Goal: Communication & Community: Share content

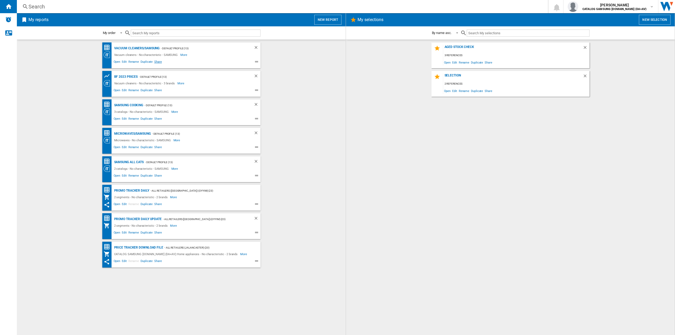
click at [157, 61] on span "Share" at bounding box center [157, 62] width 9 height 6
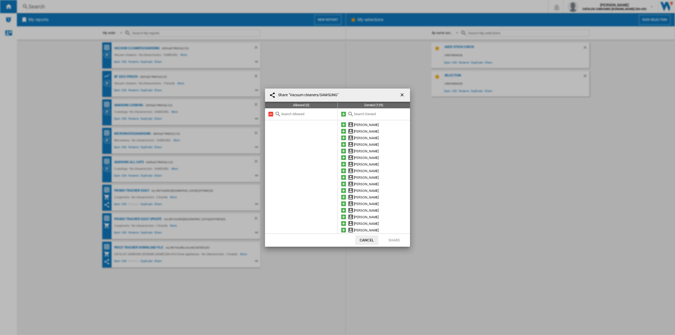
click at [364, 114] on input "text" at bounding box center [381, 114] width 54 height 4
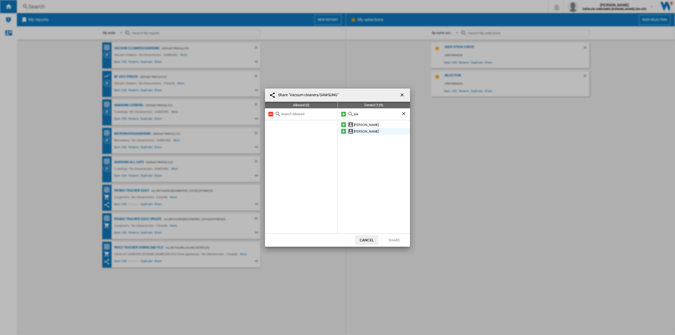
click at [344, 133] on md-icon at bounding box center [343, 131] width 6 height 6
drag, startPoint x: 366, startPoint y: 116, endPoint x: 342, endPoint y: 114, distance: 24.3
click at [342, 114] on div "jus" at bounding box center [374, 114] width 72 height 12
drag, startPoint x: 366, startPoint y: 113, endPoint x: 339, endPoint y: 114, distance: 27.2
click at [339, 114] on div "jus" at bounding box center [374, 114] width 72 height 12
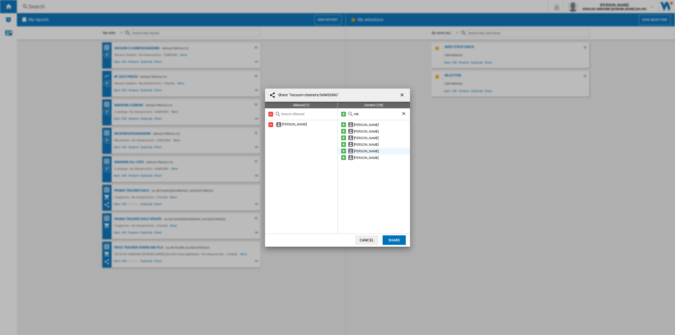
click at [343, 151] on md-icon at bounding box center [343, 151] width 6 height 6
drag, startPoint x: 362, startPoint y: 111, endPoint x: 348, endPoint y: 112, distance: 14.5
click at [346, 111] on div "rob" at bounding box center [374, 114] width 72 height 12
drag, startPoint x: 364, startPoint y: 114, endPoint x: 340, endPoint y: 116, distance: 23.5
click at [340, 116] on div "rob" at bounding box center [374, 114] width 72 height 12
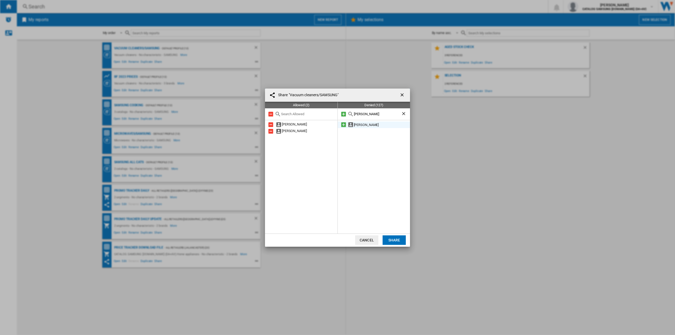
type input "[PERSON_NAME]"
click at [344, 125] on md-icon at bounding box center [343, 125] width 6 height 6
click at [394, 241] on button "Share" at bounding box center [394, 239] width 23 height 9
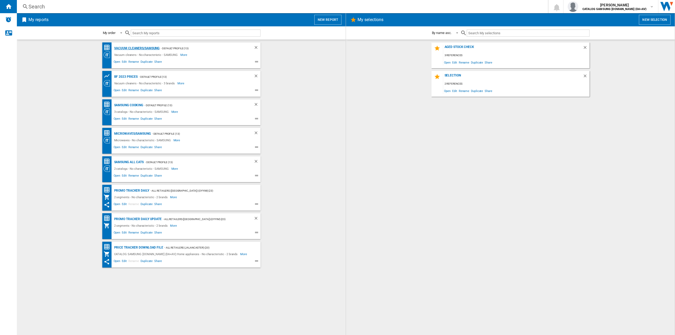
click at [149, 49] on div "Vacuum cleaners/SAMSUNG" at bounding box center [136, 48] width 47 height 7
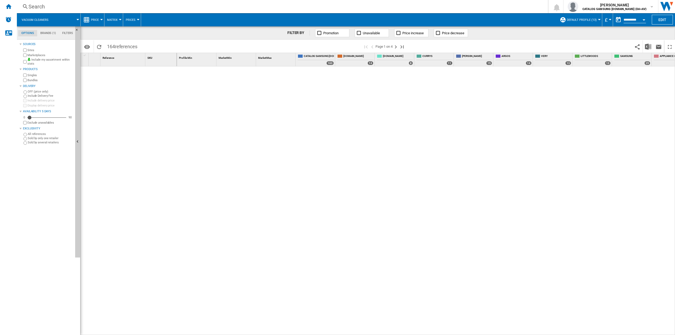
drag, startPoint x: 210, startPoint y: 62, endPoint x: 203, endPoint y: 63, distance: 7.2
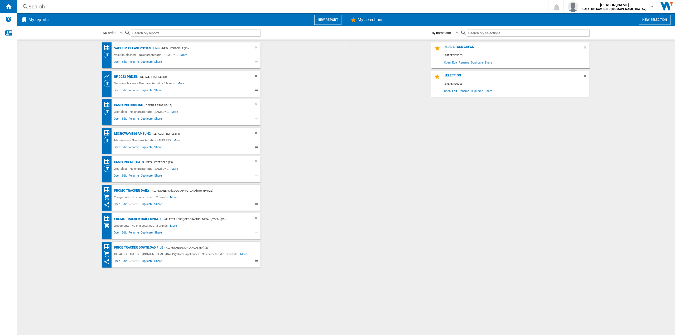
click at [125, 63] on span "Edit" at bounding box center [124, 62] width 7 height 6
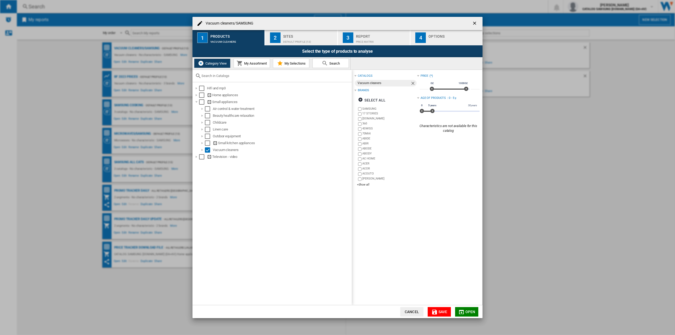
click at [370, 40] on div "Price Matrix" at bounding box center [382, 41] width 52 height 6
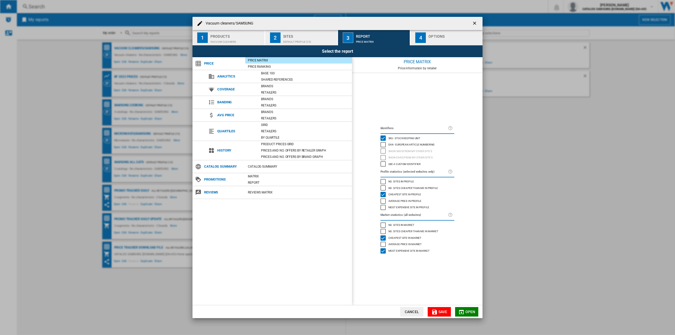
click at [441, 38] on div "button" at bounding box center [454, 41] width 52 height 6
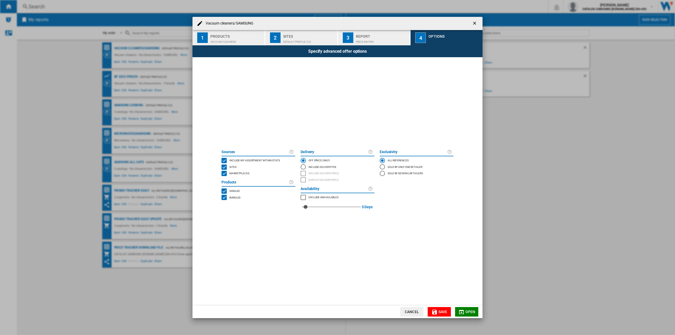
click at [314, 35] on div "Sites" at bounding box center [309, 35] width 52 height 6
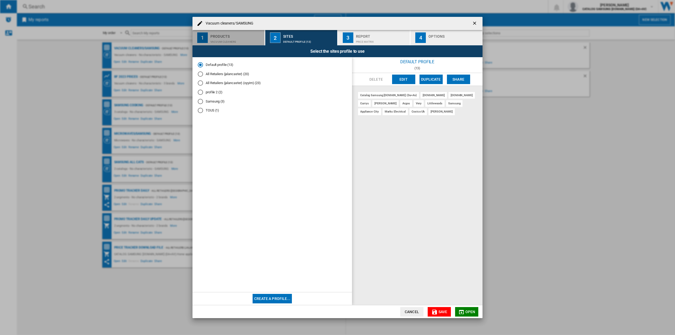
click at [238, 40] on div "Vacuum cleaners" at bounding box center [236, 41] width 52 height 6
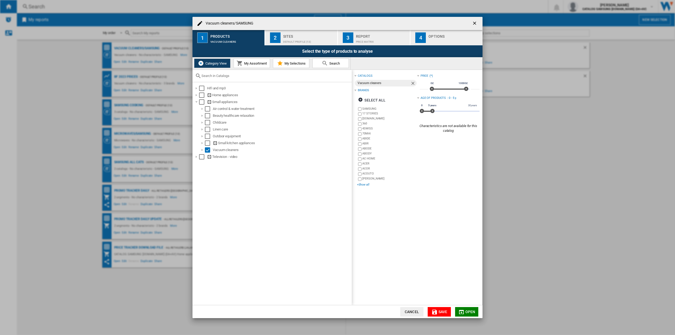
click at [365, 185] on div "+Show all" at bounding box center [387, 185] width 60 height 4
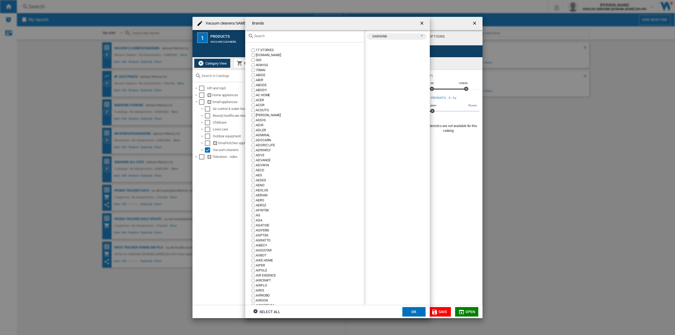
click at [277, 37] on input "text" at bounding box center [307, 36] width 107 height 4
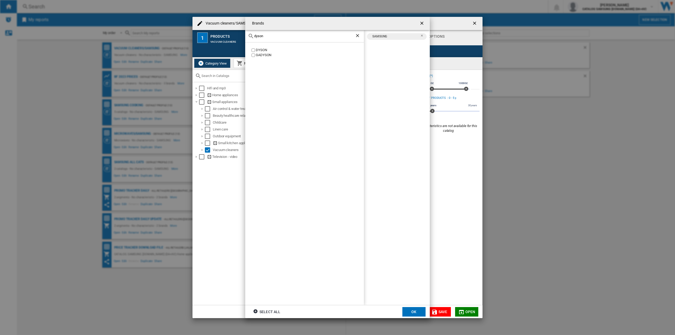
type input "dyson"
click at [410, 311] on button "OK" at bounding box center [413, 311] width 23 height 9
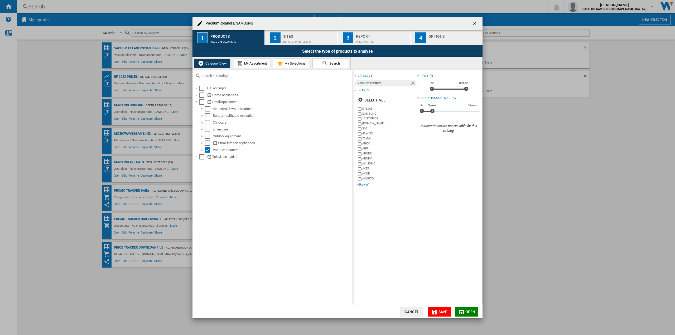
click at [364, 185] on div "+Show all" at bounding box center [387, 185] width 60 height 4
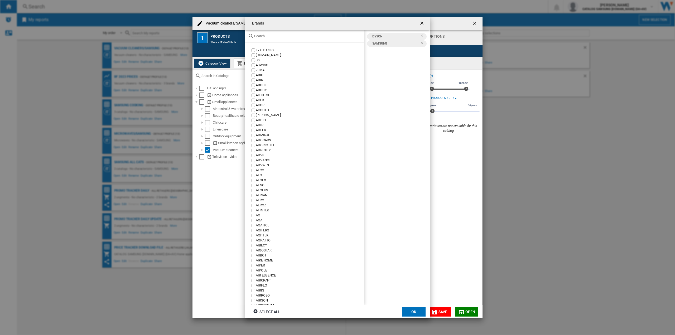
click at [294, 35] on input "Brands 17 ..." at bounding box center [307, 36] width 107 height 4
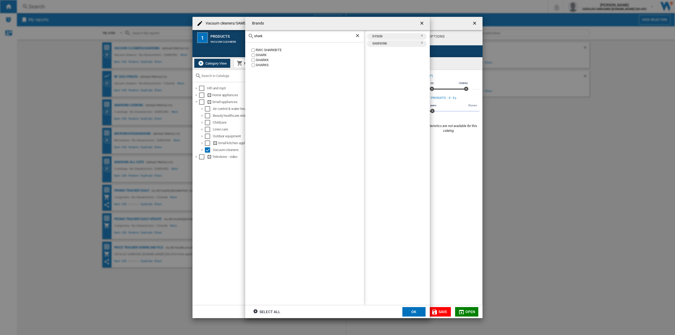
type input "shark"
click at [255, 56] on label "SHARK" at bounding box center [306, 55] width 113 height 5
click at [419, 314] on button "OK" at bounding box center [413, 311] width 23 height 9
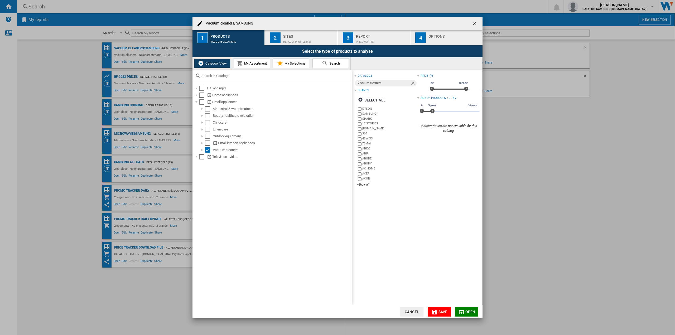
click at [441, 312] on span "Save" at bounding box center [442, 312] width 9 height 4
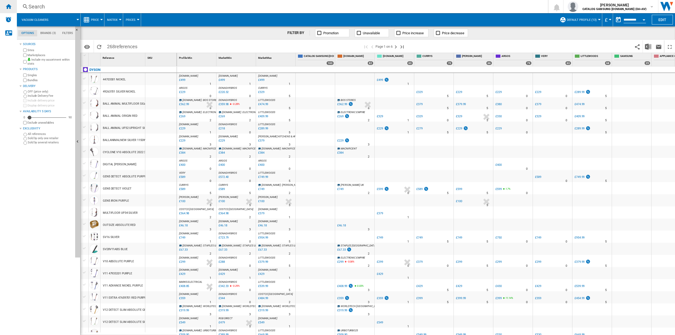
click at [11, 6] on ng-md-icon "Home" at bounding box center [8, 6] width 6 height 6
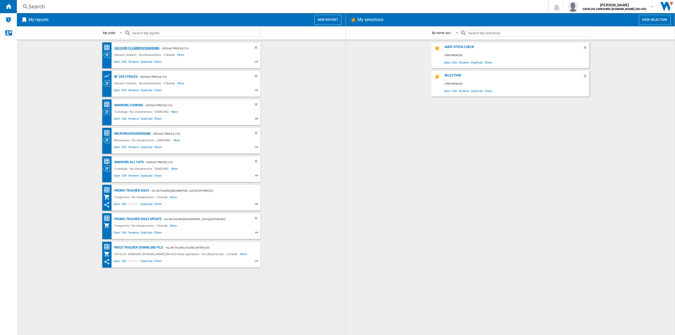
click at [138, 47] on div "Vacuum cleaners/SAMSUNG" at bounding box center [136, 48] width 47 height 7
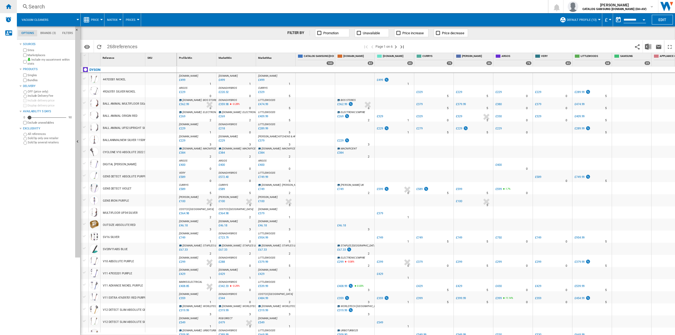
click at [4, 6] on div "Home" at bounding box center [8, 6] width 17 height 13
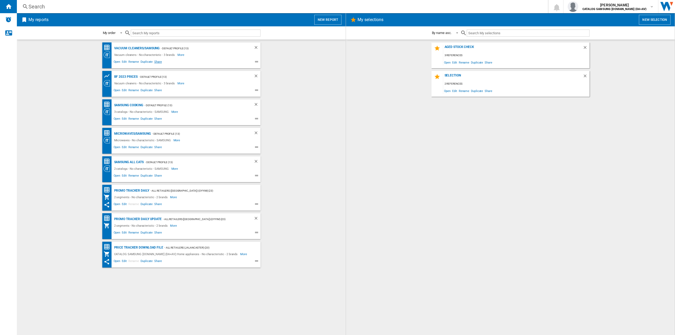
click at [160, 61] on span "Share" at bounding box center [157, 62] width 9 height 6
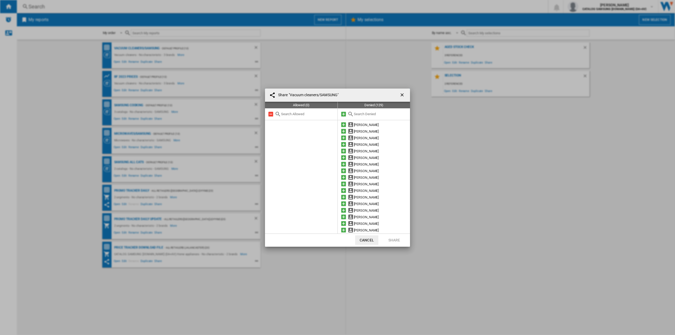
click at [360, 115] on input "text" at bounding box center [381, 114] width 54 height 4
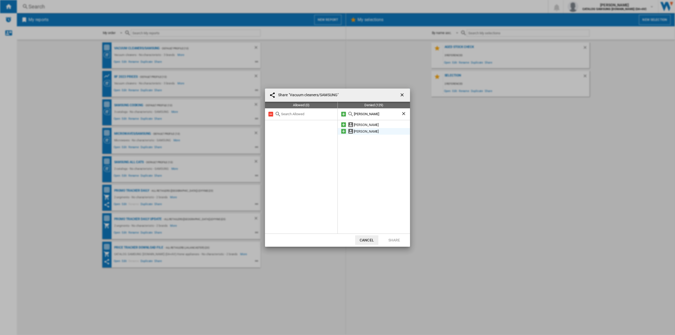
click at [344, 131] on md-icon at bounding box center [343, 131] width 6 height 6
click at [367, 117] on div "justin" at bounding box center [374, 114] width 72 height 12
click at [361, 116] on div "justin" at bounding box center [374, 114] width 72 height 12
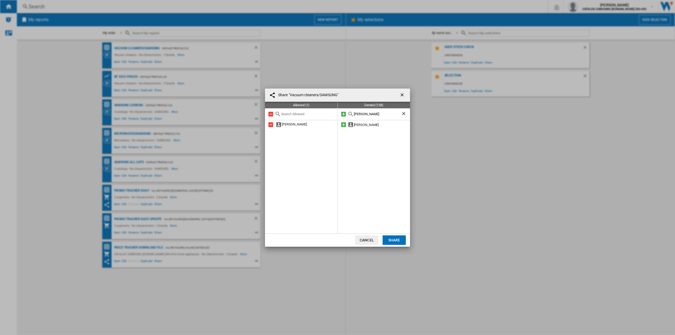
click at [358, 115] on input "justin" at bounding box center [377, 114] width 47 height 4
click at [344, 151] on md-icon at bounding box center [343, 151] width 6 height 6
click at [357, 117] on div "rob" at bounding box center [374, 114] width 72 height 12
click at [357, 115] on input "rob" at bounding box center [377, 114] width 47 height 4
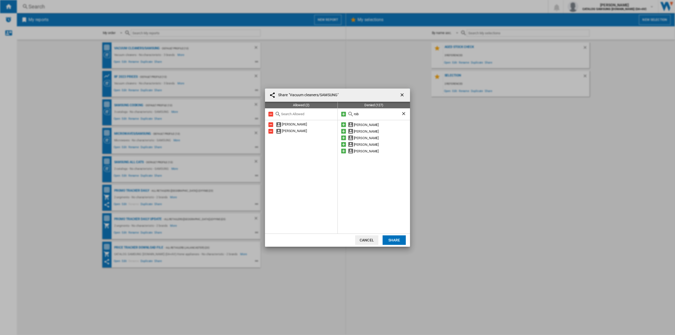
click at [357, 115] on input "rob" at bounding box center [377, 114] width 47 height 4
type input "fredd"
click at [341, 124] on md-icon at bounding box center [343, 125] width 6 height 6
click at [396, 241] on button "Share" at bounding box center [394, 239] width 23 height 9
